Goal: Find specific page/section: Find specific page/section

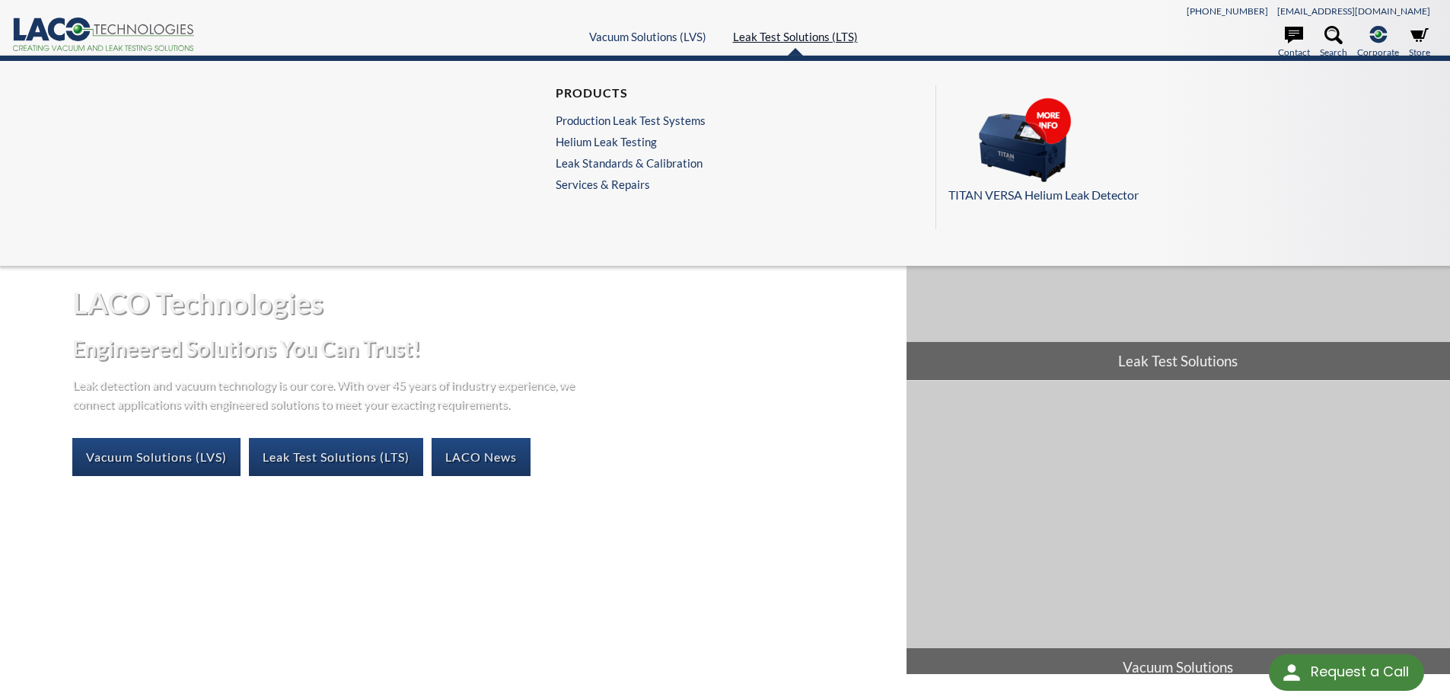
click at [789, 30] on link "Leak Test Solutions (LTS)" at bounding box center [795, 37] width 125 height 14
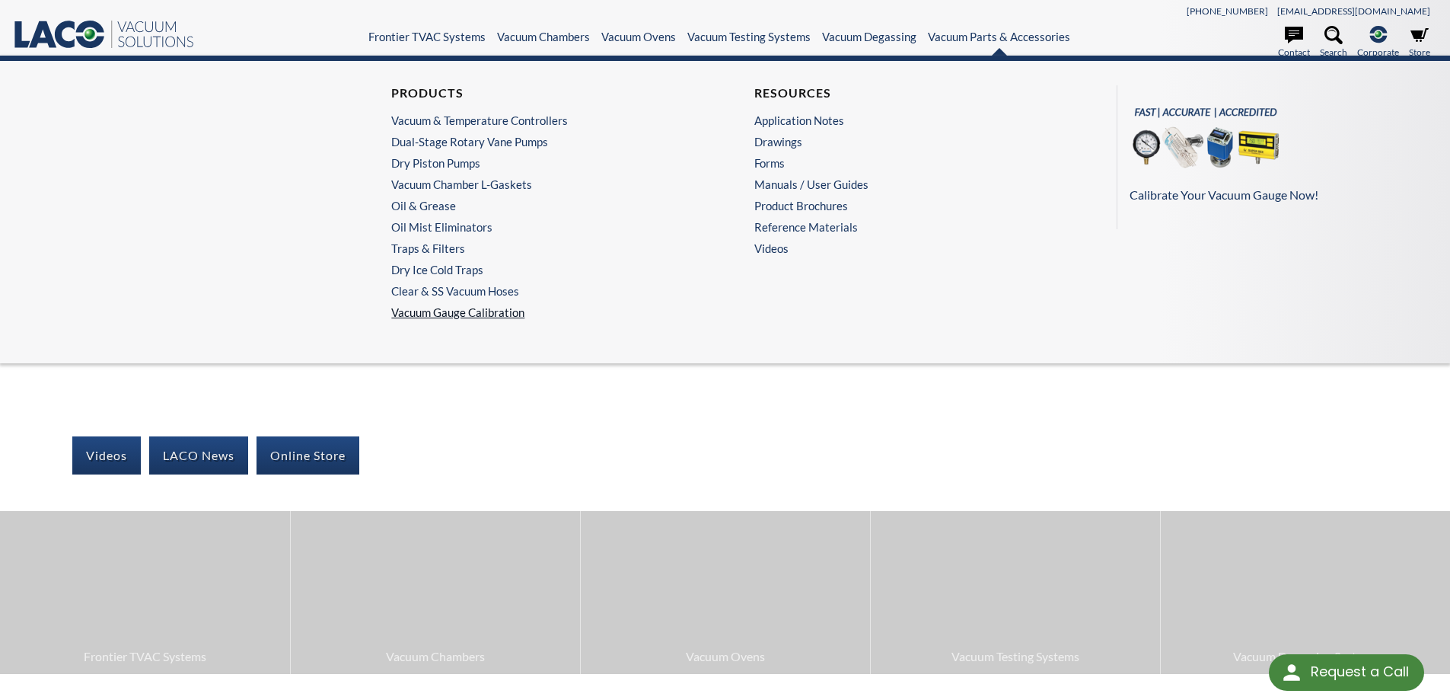
click at [480, 308] on link "Vacuum Gauge Calibration" at bounding box center [543, 312] width 304 height 14
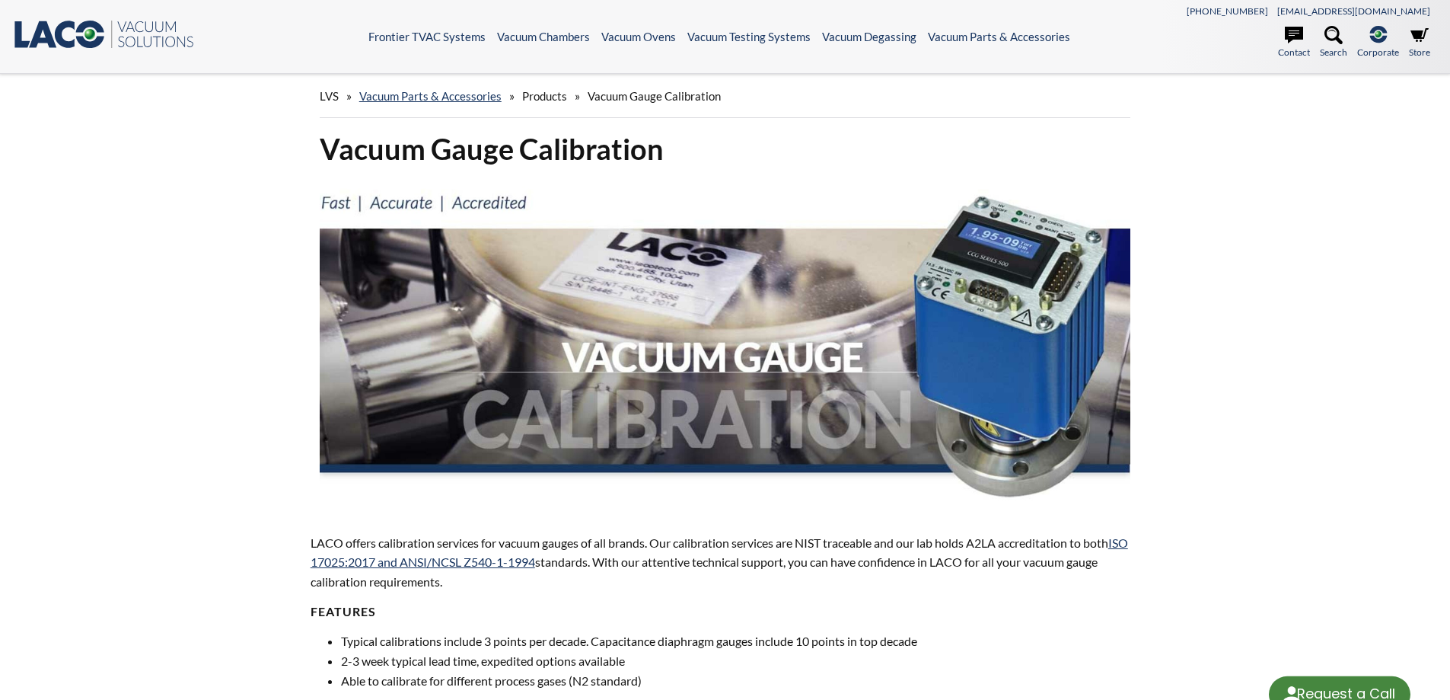
select select "Language Translate Widget"
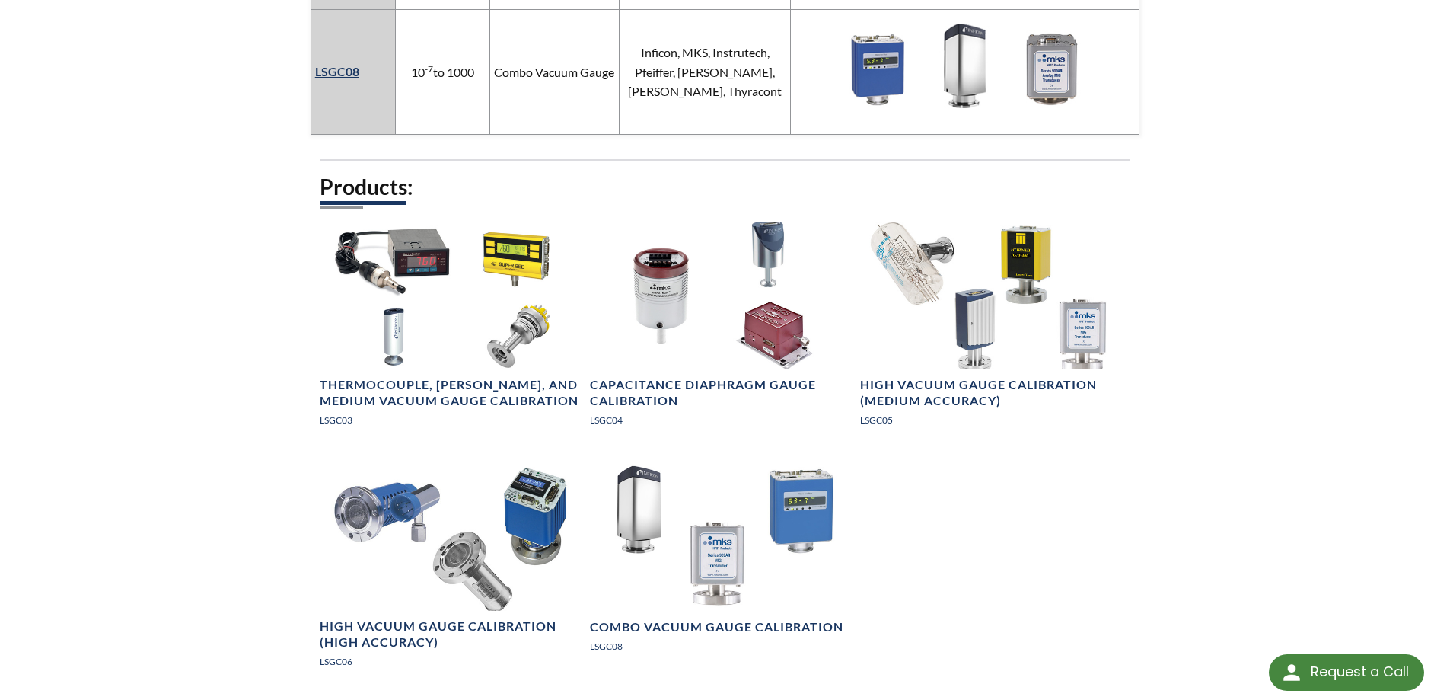
scroll to position [1522, 0]
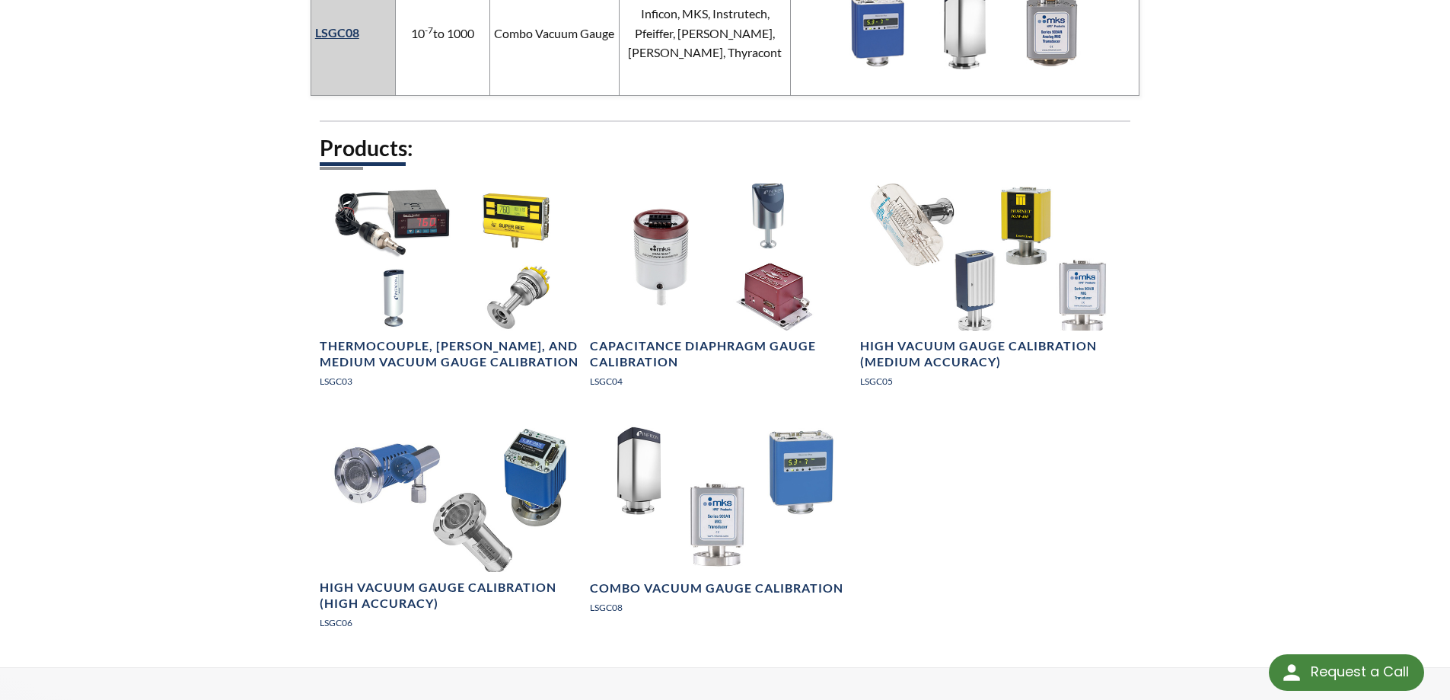
click at [1066, 494] on div "Products: Thermocouple, Pirani, and Medium Vacuum Gauge Calibration LSGC03 Capa…" at bounding box center [725, 400] width 811 height 532
